Goal: Task Accomplishment & Management: Manage account settings

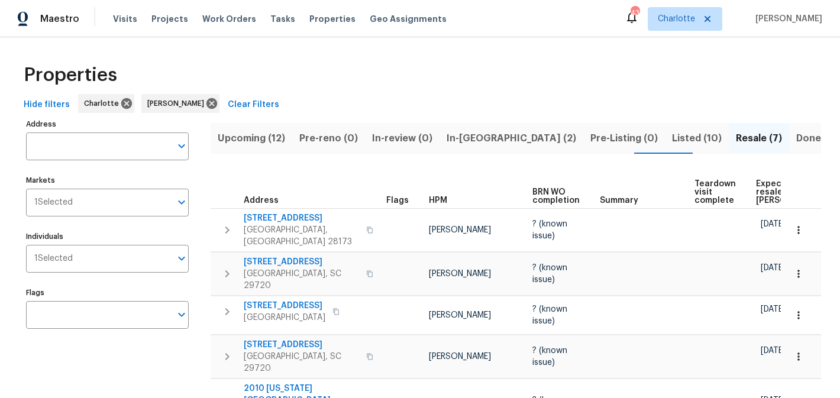
click at [270, 140] on span "Upcoming (12)" at bounding box center [251, 138] width 67 height 17
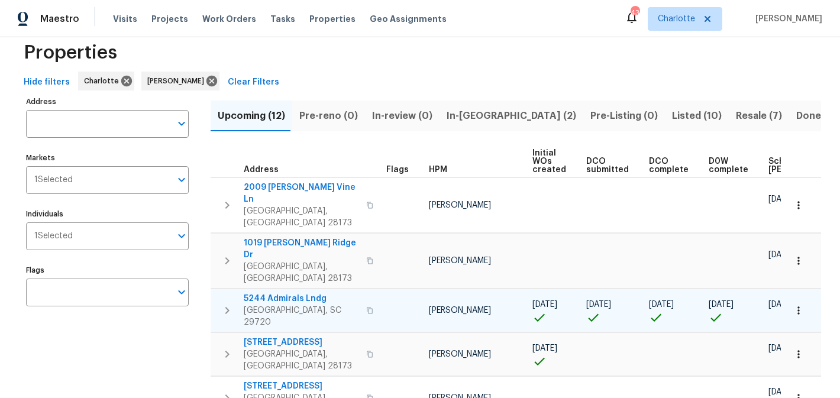
click at [288, 293] on span "5244 Admirals Lndg" at bounding box center [301, 299] width 115 height 12
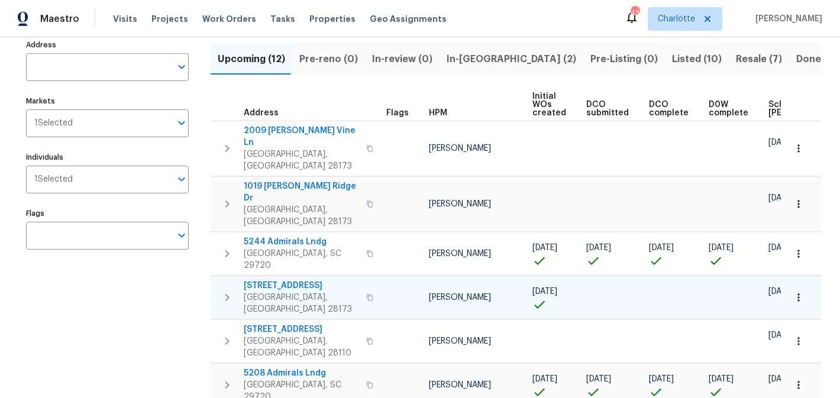
scroll to position [102, 0]
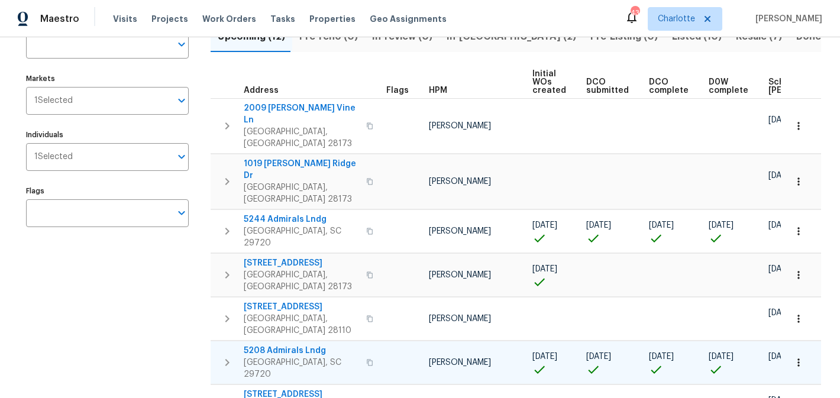
click at [293, 345] on span "5208 Admirals Lndg" at bounding box center [301, 351] width 115 height 12
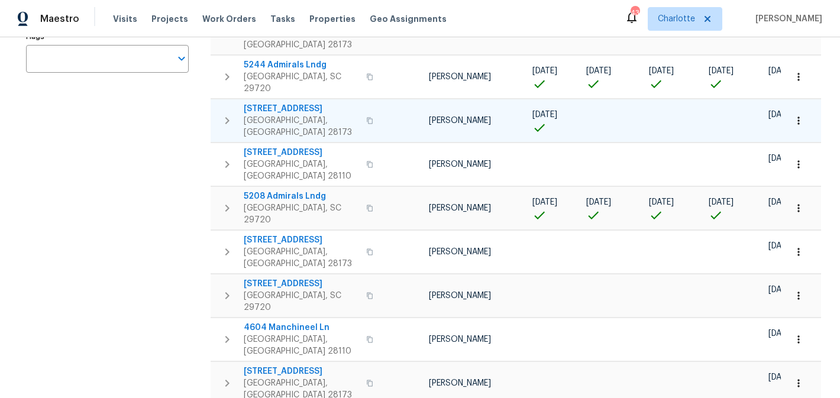
scroll to position [261, 0]
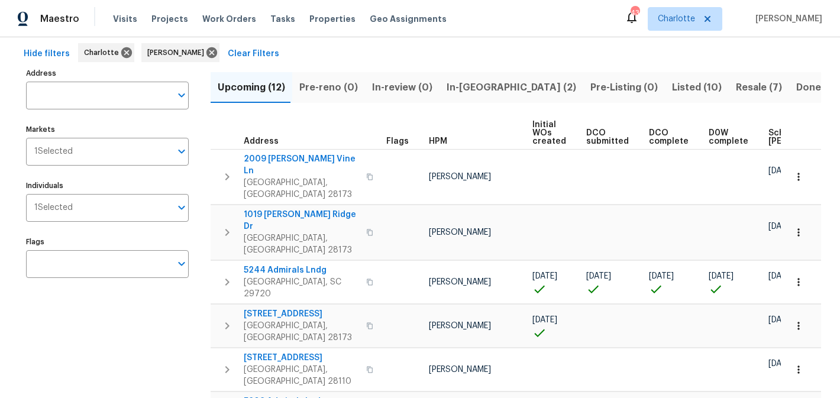
scroll to position [50, 0]
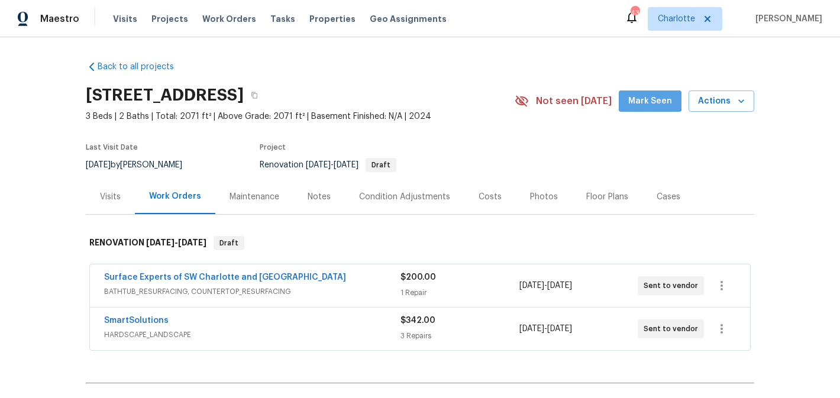
click at [649, 97] on span "Mark Seen" at bounding box center [650, 101] width 44 height 15
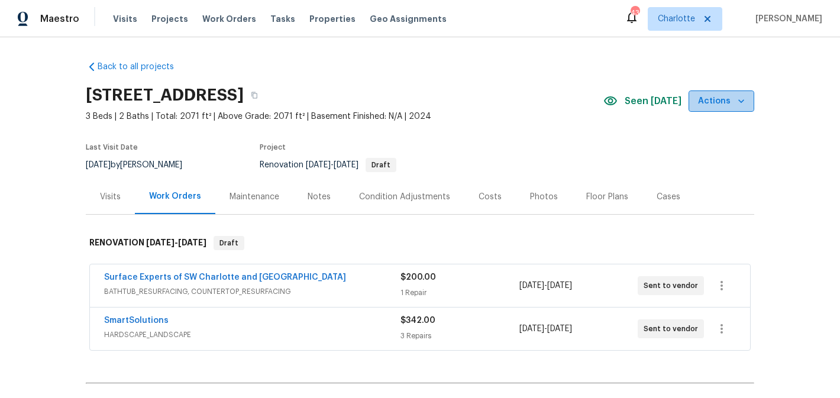
click at [746, 102] on icon "button" at bounding box center [741, 101] width 12 height 12
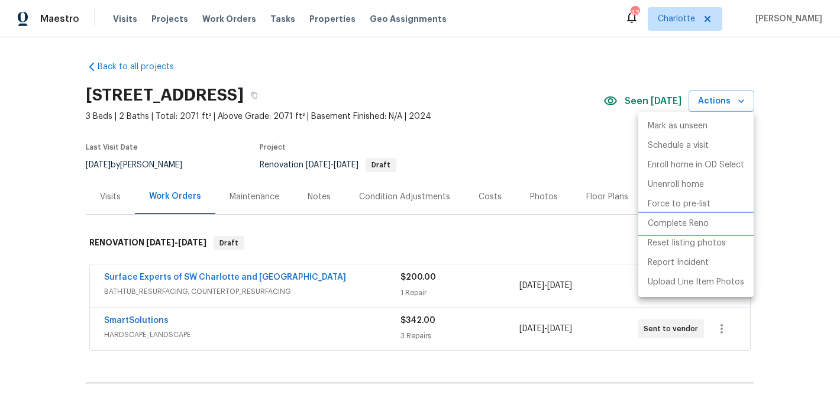
click at [699, 220] on p "Complete Reno" at bounding box center [678, 224] width 61 height 12
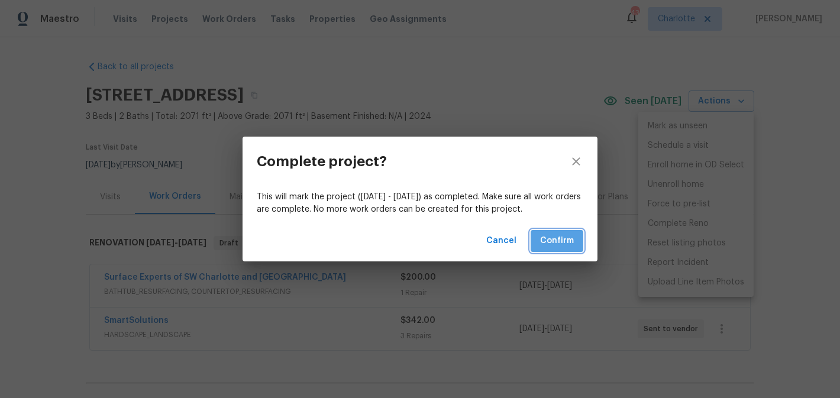
click at [576, 232] on button "Confirm" at bounding box center [557, 241] width 53 height 22
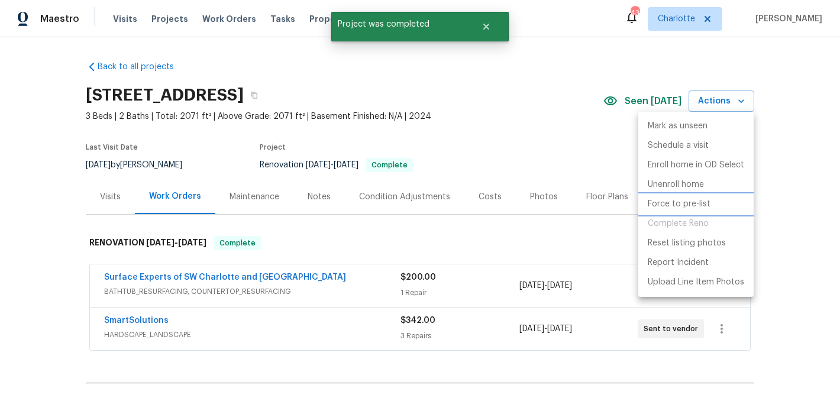
click at [704, 208] on p "Force to pre-list" at bounding box center [679, 204] width 63 height 12
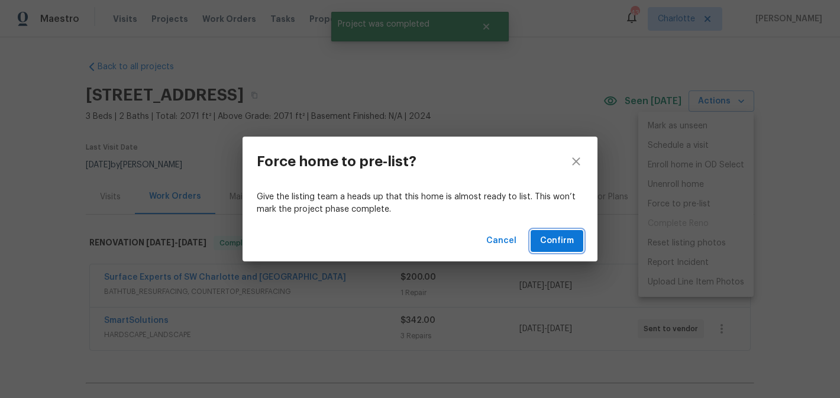
click at [574, 245] on button "Confirm" at bounding box center [557, 241] width 53 height 22
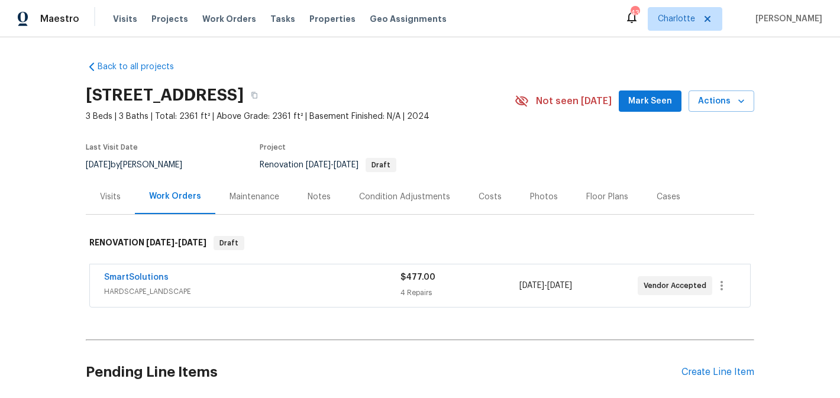
click at [654, 101] on span "Mark Seen" at bounding box center [650, 101] width 44 height 15
click at [751, 98] on button "Actions" at bounding box center [722, 102] width 66 height 22
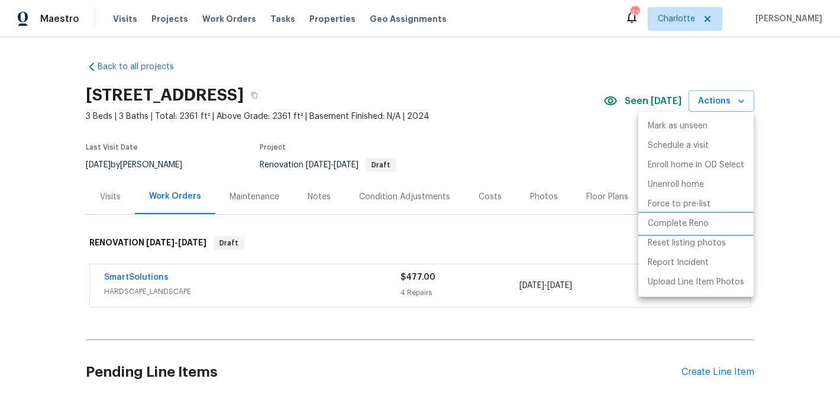
click at [697, 220] on p "Complete Reno" at bounding box center [678, 224] width 61 height 12
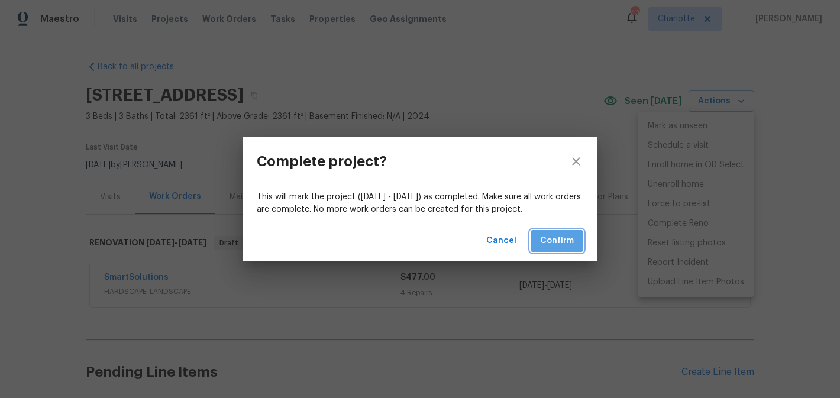
click at [567, 240] on span "Confirm" at bounding box center [557, 241] width 34 height 15
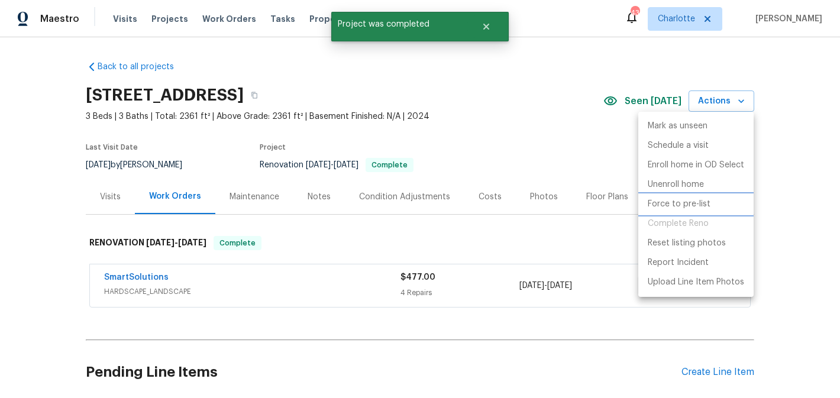
click at [706, 206] on p "Force to pre-list" at bounding box center [679, 204] width 63 height 12
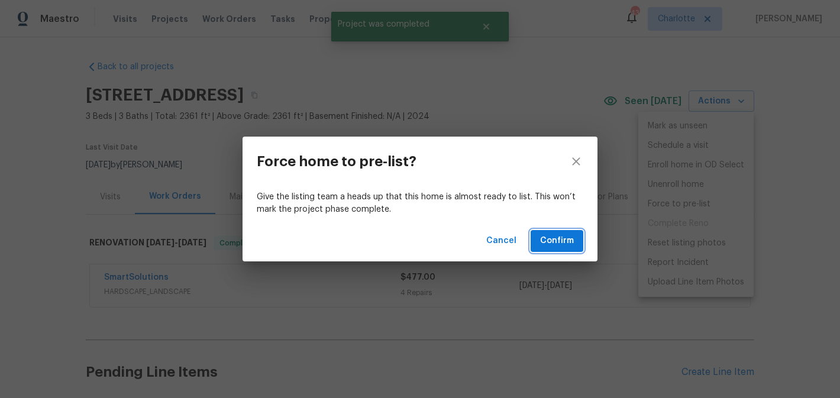
click at [578, 237] on button "Confirm" at bounding box center [557, 241] width 53 height 22
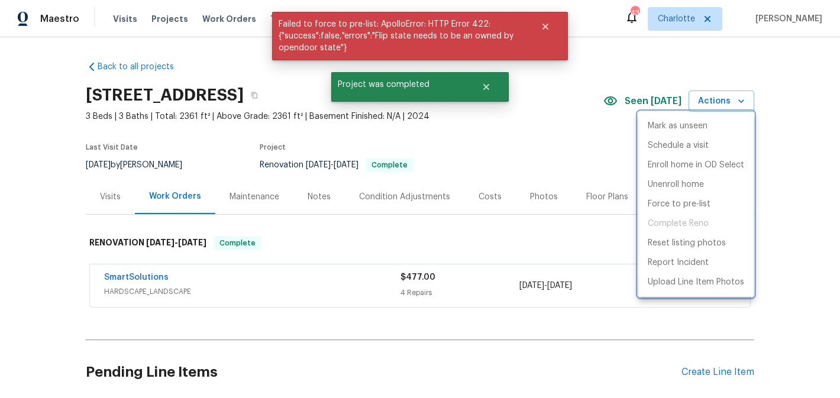
click at [547, 83] on div at bounding box center [420, 199] width 840 height 398
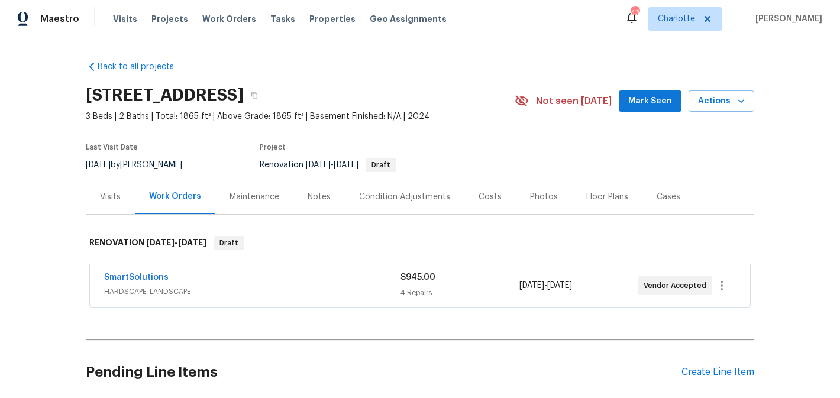
click at [655, 100] on span "Mark Seen" at bounding box center [650, 101] width 44 height 15
click at [744, 101] on icon "button" at bounding box center [741, 101] width 6 height 4
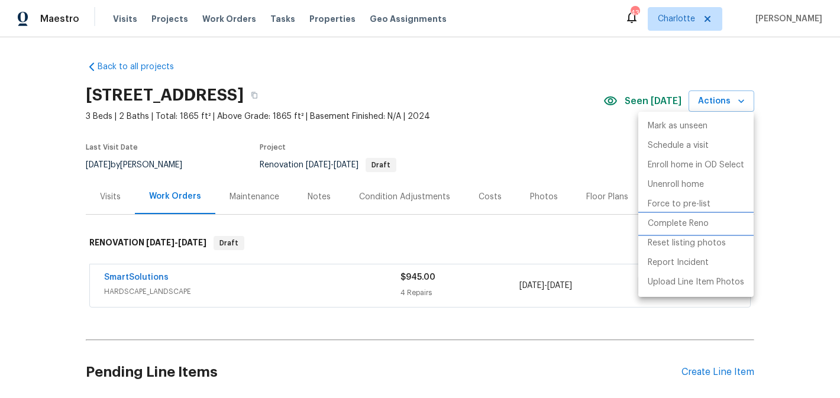
click at [694, 218] on p "Complete Reno" at bounding box center [678, 224] width 61 height 12
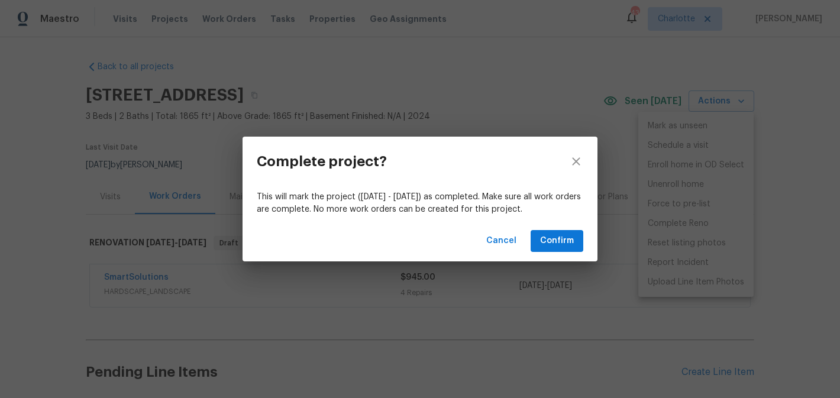
click at [585, 236] on div "Cancel Confirm" at bounding box center [420, 241] width 355 height 41
click at [568, 235] on span "Confirm" at bounding box center [557, 241] width 34 height 15
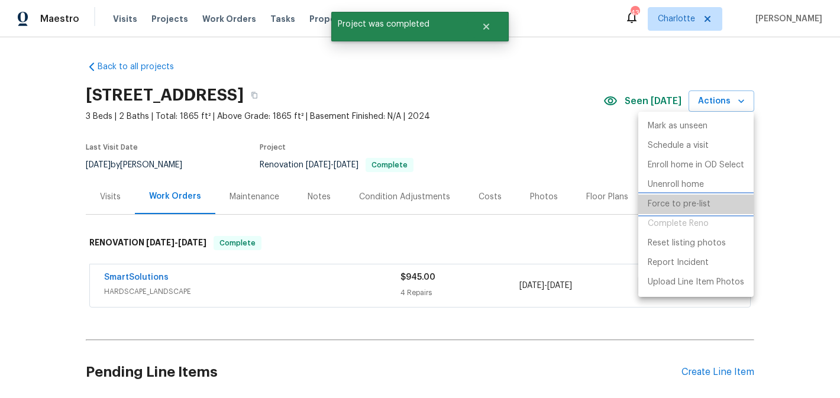
click at [687, 202] on p "Force to pre-list" at bounding box center [679, 204] width 63 height 12
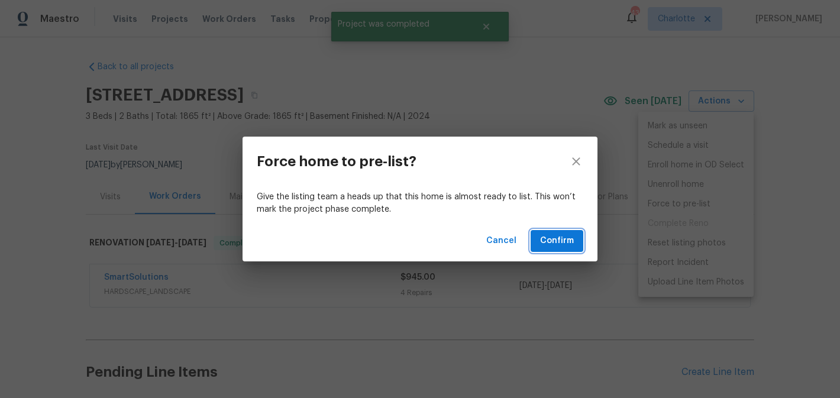
click at [563, 241] on span "Confirm" at bounding box center [557, 241] width 34 height 15
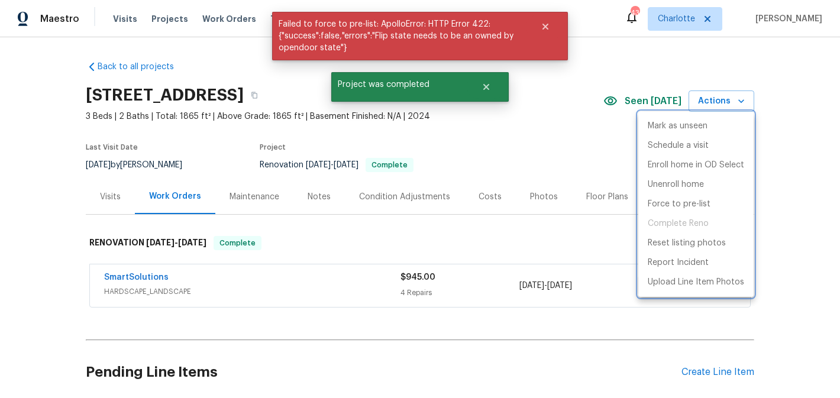
click at [457, 143] on div at bounding box center [420, 199] width 840 height 398
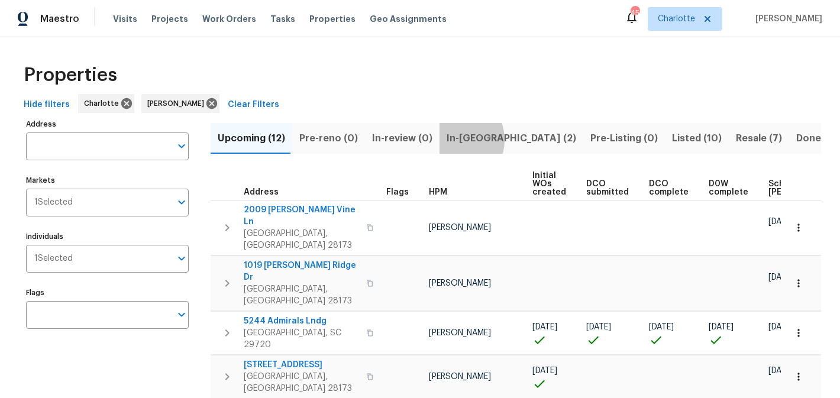
click at [447, 140] on span "In-[GEOGRAPHIC_DATA] (2)" at bounding box center [512, 138] width 130 height 17
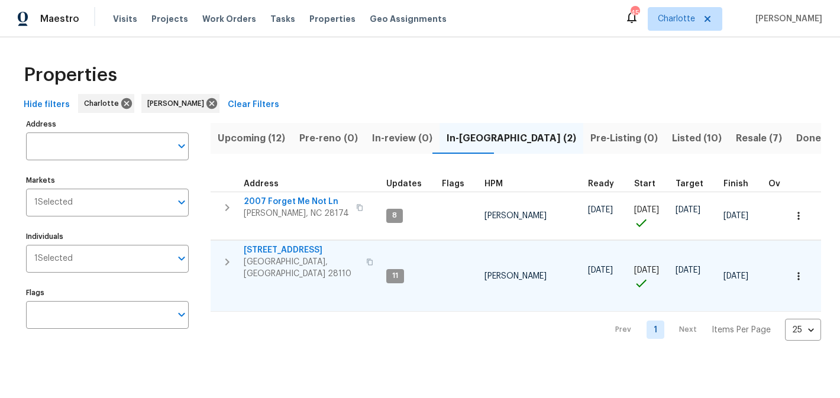
click at [281, 250] on span "[STREET_ADDRESS]" at bounding box center [301, 250] width 115 height 12
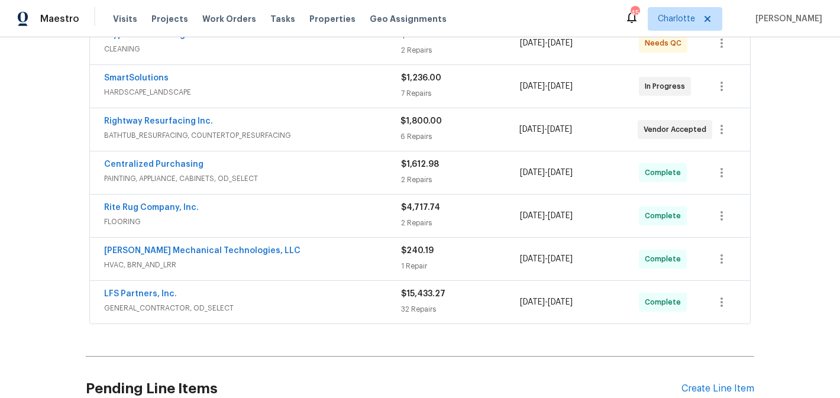
scroll to position [247, 0]
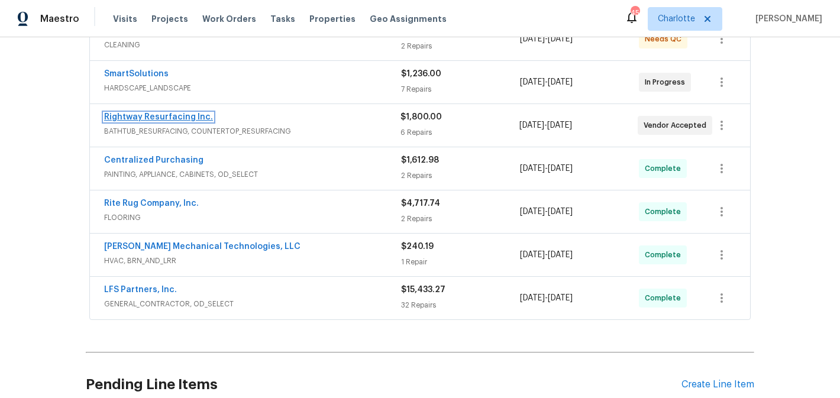
click at [172, 116] on link "Rightway Resurfacing Inc." at bounding box center [158, 117] width 109 height 8
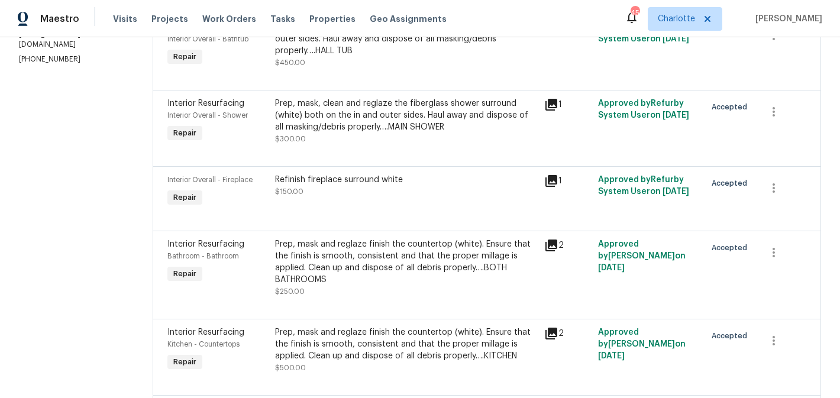
scroll to position [311, 0]
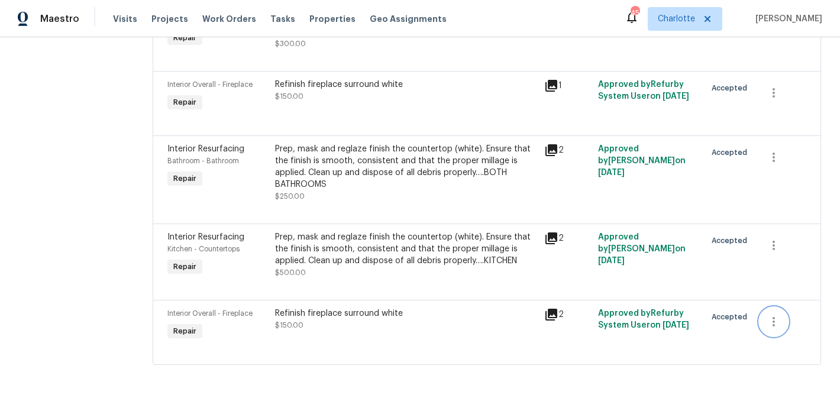
click at [770, 323] on icon "button" at bounding box center [774, 322] width 14 height 14
click at [770, 323] on li "Cancel" at bounding box center [783, 322] width 46 height 20
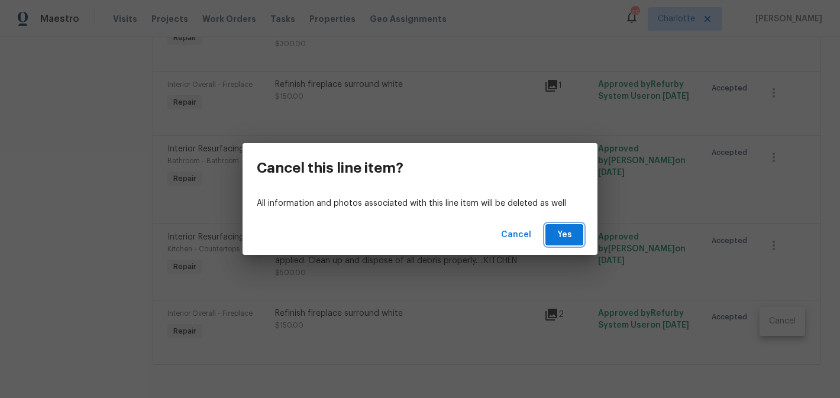
click at [554, 228] on button "Yes" at bounding box center [564, 235] width 38 height 22
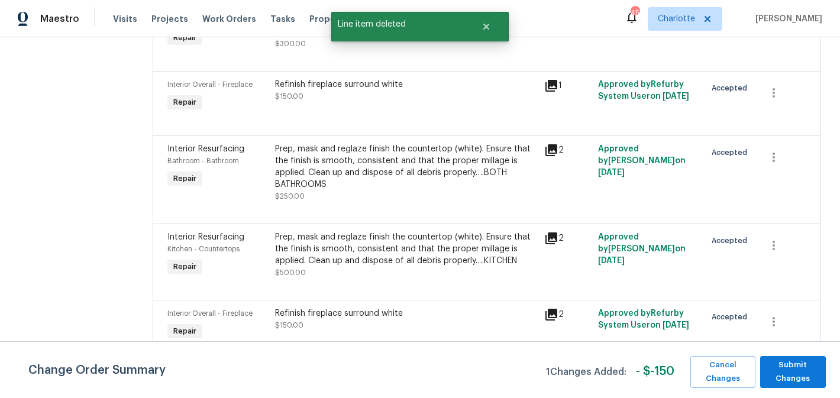
scroll to position [0, 0]
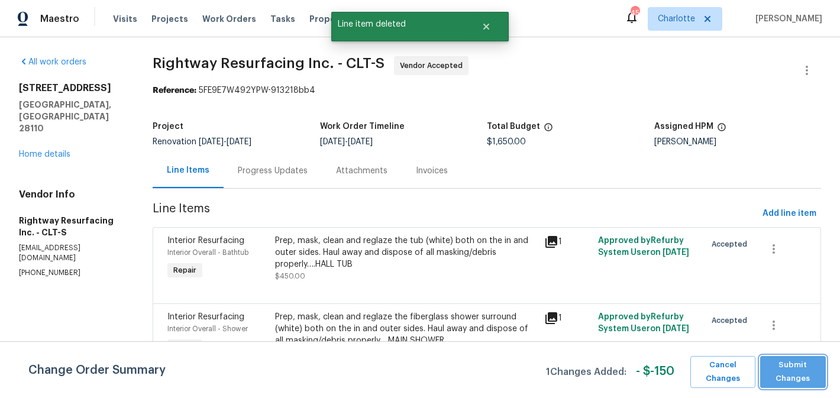
click at [771, 380] on span "Submit Changes" at bounding box center [793, 371] width 54 height 27
